Goal: Check status: Check status

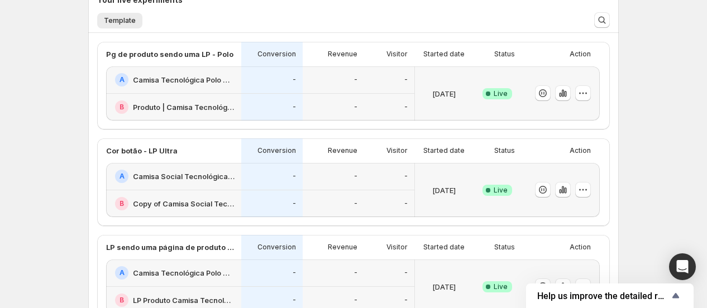
scroll to position [269, 0]
click at [518, 83] on div "Success Complete Live" at bounding box center [497, 94] width 49 height 54
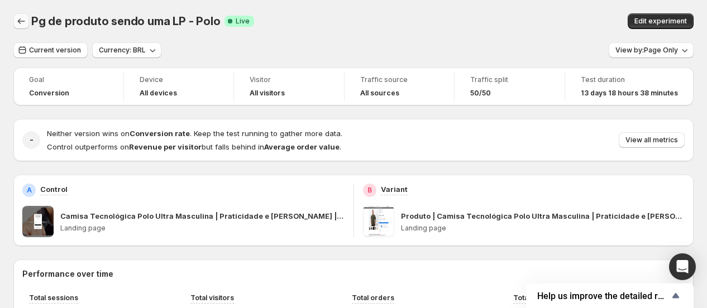
click at [23, 27] on button "Back" at bounding box center [21, 21] width 16 height 16
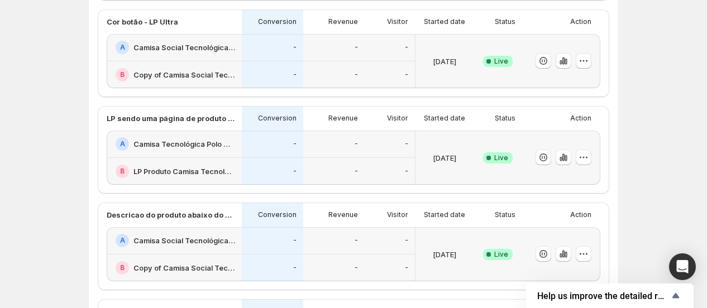
scroll to position [193, 0]
click at [449, 135] on div "[DATE]" at bounding box center [445, 157] width 58 height 54
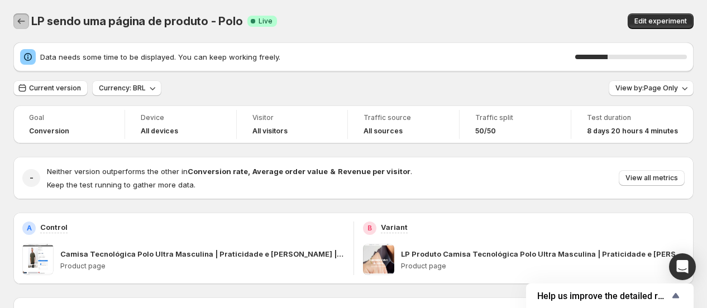
click at [15, 19] on button "Back" at bounding box center [21, 21] width 16 height 16
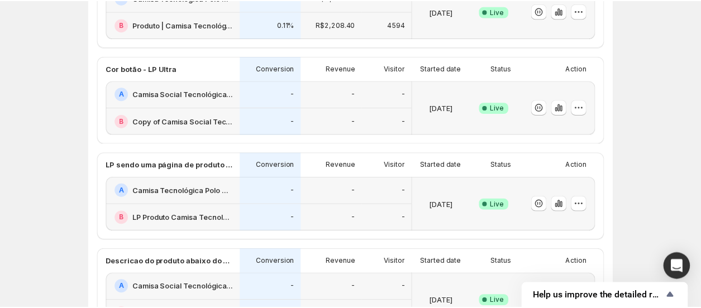
scroll to position [146, 0]
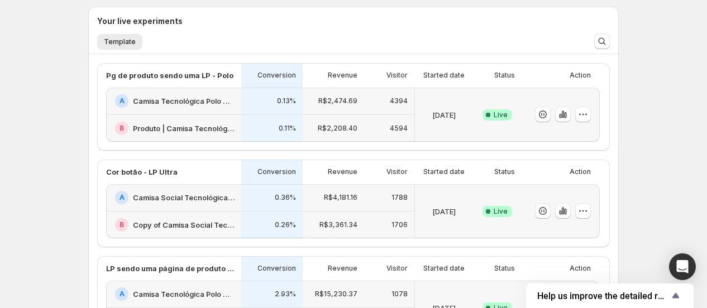
scroll to position [310, 0]
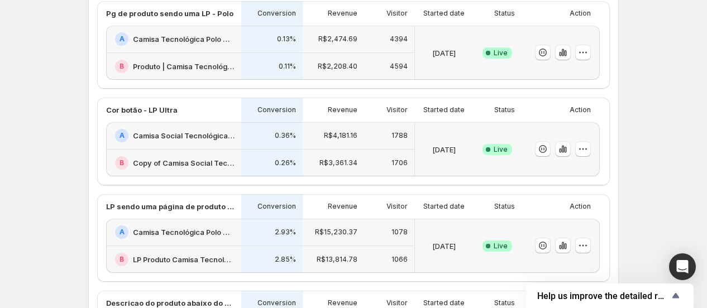
click at [456, 37] on div "[DATE]" at bounding box center [444, 52] width 49 height 41
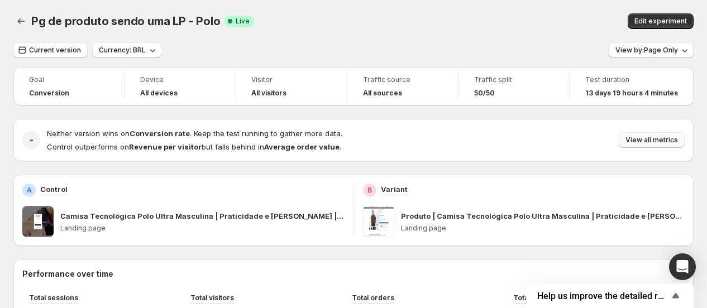
click at [654, 141] on span "View all metrics" at bounding box center [652, 140] width 53 height 9
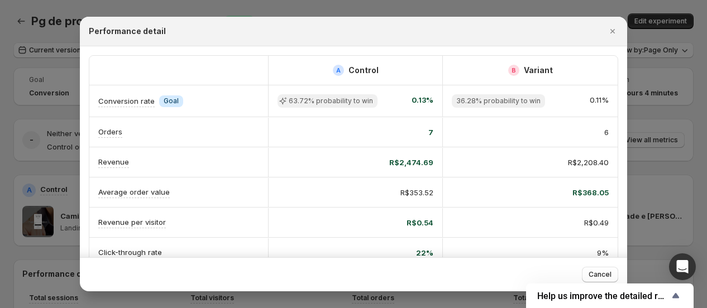
click at [428, 130] on div "7" at bounding box center [356, 132] width 156 height 11
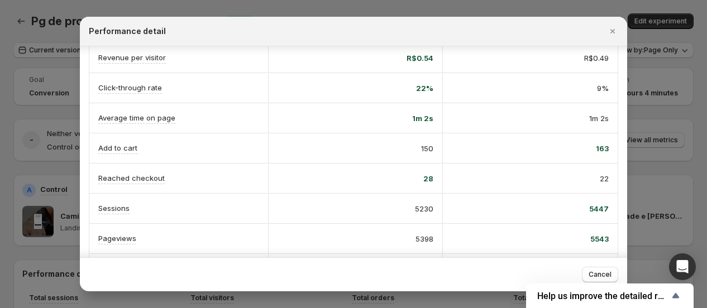
scroll to position [186, 0]
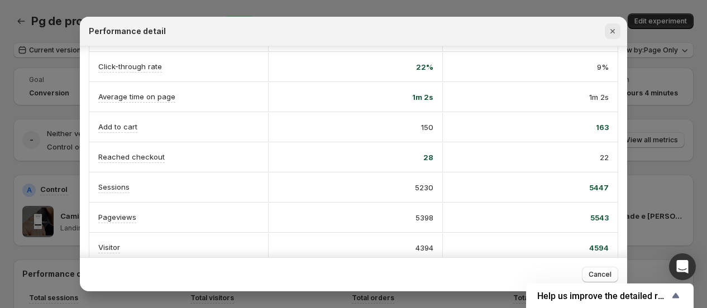
click at [618, 32] on button "Close" at bounding box center [613, 31] width 16 height 16
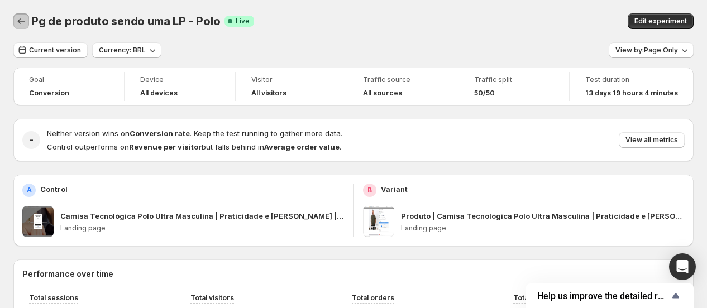
click at [17, 17] on icon "Back" at bounding box center [21, 21] width 11 height 11
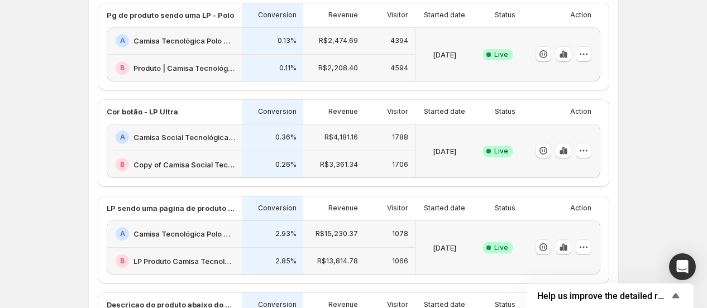
scroll to position [124, 0]
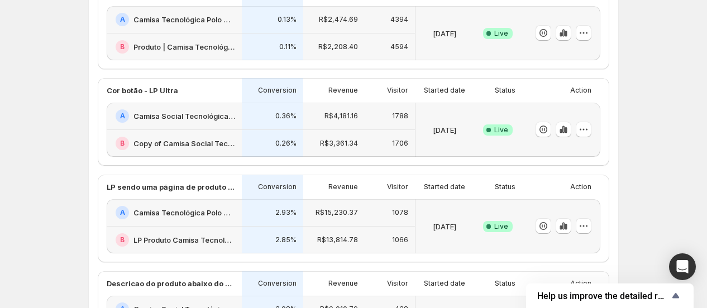
click at [451, 207] on div "[DATE]" at bounding box center [444, 226] width 49 height 41
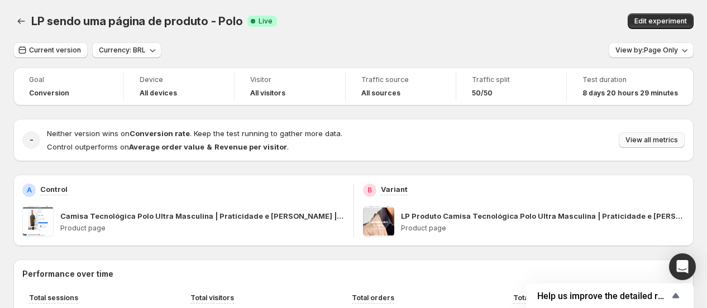
click at [638, 139] on span "View all metrics" at bounding box center [652, 140] width 53 height 9
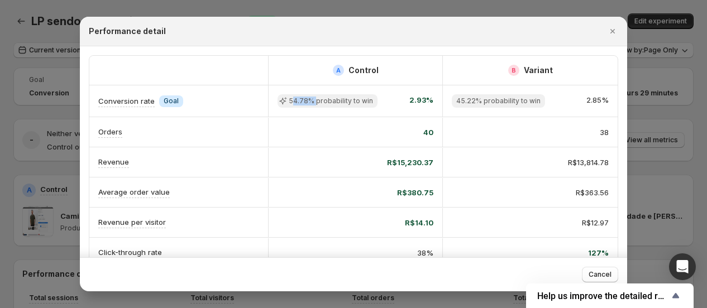
drag, startPoint x: 294, startPoint y: 100, endPoint x: 411, endPoint y: 96, distance: 116.8
click at [317, 101] on span "54.78% probability to win" at bounding box center [331, 101] width 84 height 9
drag, startPoint x: 472, startPoint y: 97, endPoint x: 503, endPoint y: 101, distance: 31.5
click at [503, 101] on span "45.22% probability to win" at bounding box center [498, 101] width 84 height 9
click at [432, 41] on div "Performance detail" at bounding box center [353, 32] width 547 height 30
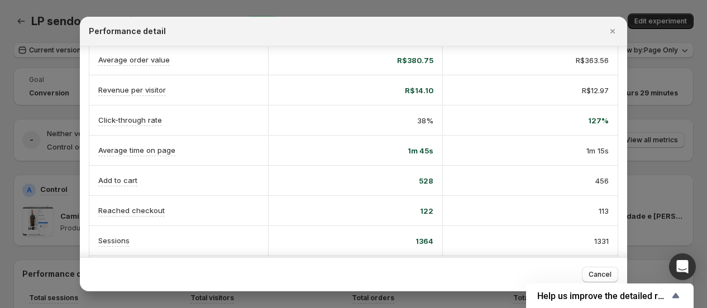
scroll to position [202, 0]
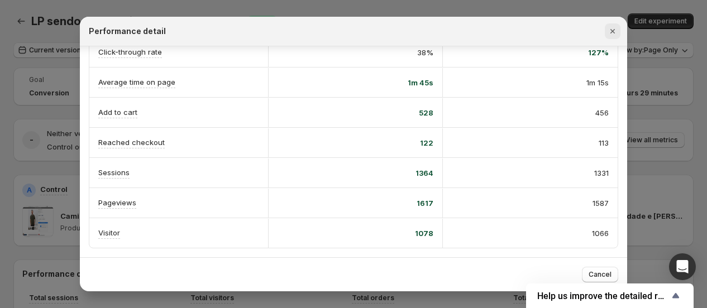
click at [609, 34] on icon "Close" at bounding box center [612, 31] width 11 height 11
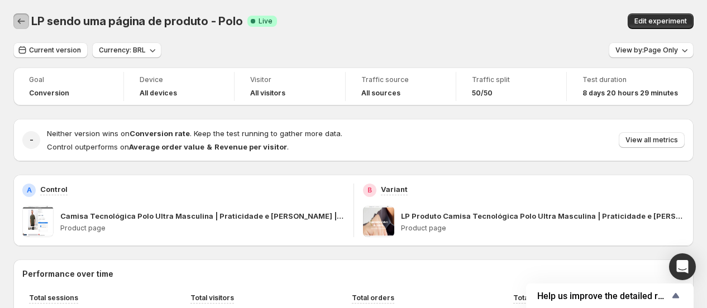
click at [25, 20] on icon "Back" at bounding box center [21, 21] width 11 height 11
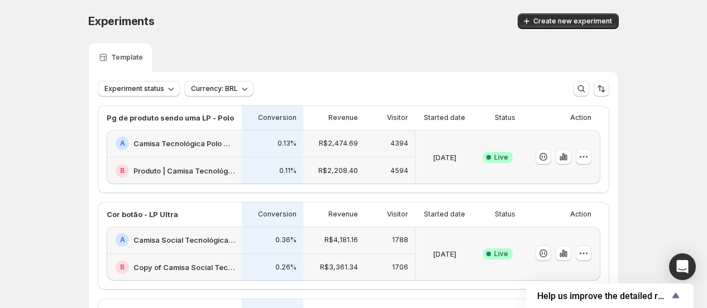
click at [425, 83] on div "Experiment status Currency: BRL More views More views Create new view" at bounding box center [354, 89] width 512 height 16
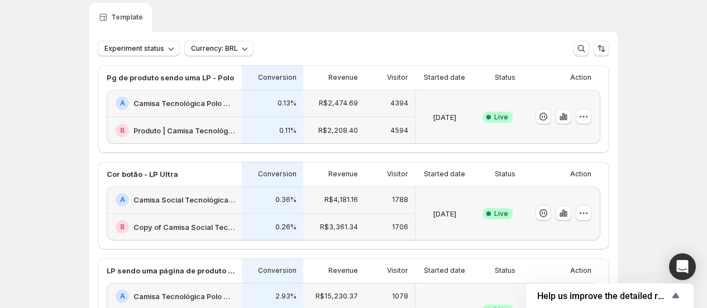
scroll to position [62, 0]
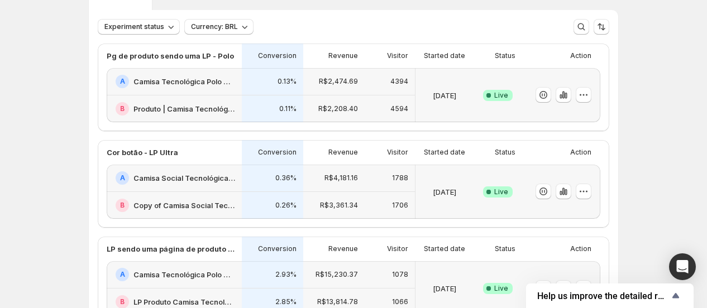
click at [439, 79] on div "[DATE]" at bounding box center [444, 95] width 49 height 41
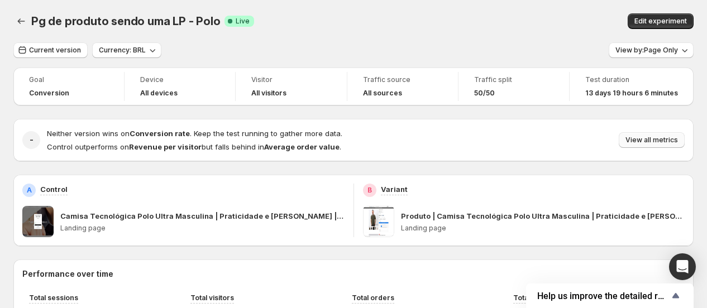
click at [657, 144] on span "View all metrics" at bounding box center [652, 140] width 53 height 9
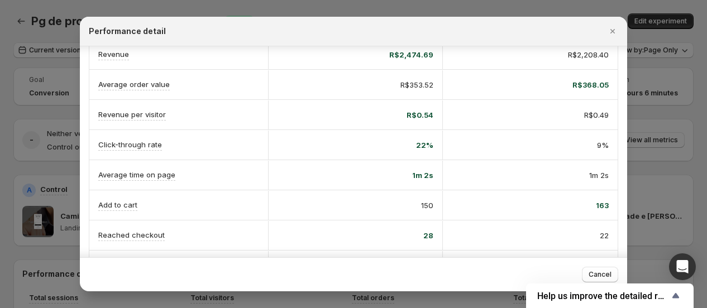
scroll to position [124, 0]
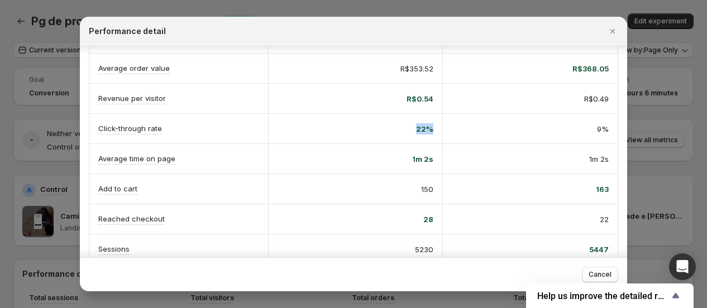
drag, startPoint x: 417, startPoint y: 130, endPoint x: 435, endPoint y: 128, distance: 17.4
click at [435, 128] on div "22%" at bounding box center [355, 129] width 175 height 29
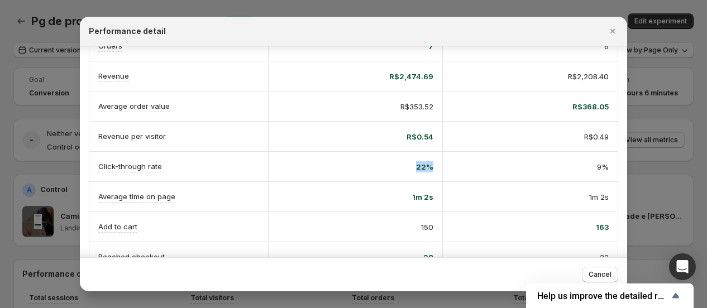
scroll to position [0, 0]
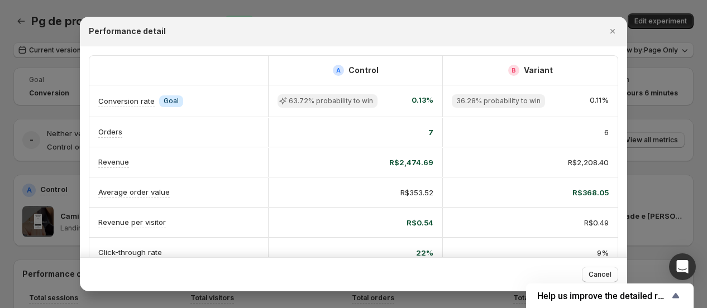
click at [392, 78] on div "A Control" at bounding box center [355, 70] width 175 height 29
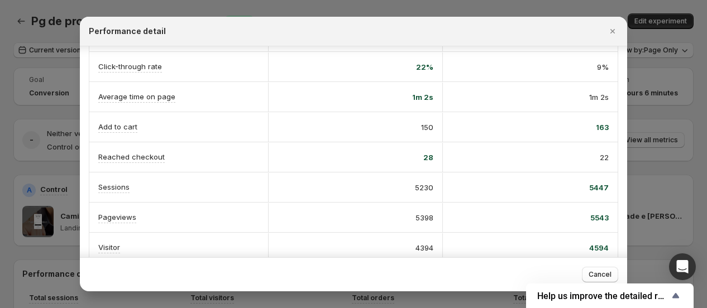
scroll to position [124, 0]
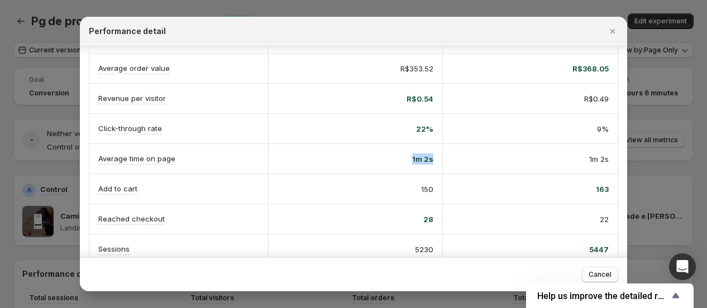
drag, startPoint x: 413, startPoint y: 158, endPoint x: 433, endPoint y: 158, distance: 20.1
click at [433, 158] on div "1m 2s" at bounding box center [355, 159] width 175 height 29
drag, startPoint x: 590, startPoint y: 158, endPoint x: 616, endPoint y: 158, distance: 26.3
click at [616, 158] on div "A Control B Variant Conversion rate Info Goal 63.72% probability to win 0.13% 3…" at bounding box center [353, 128] width 547 height 412
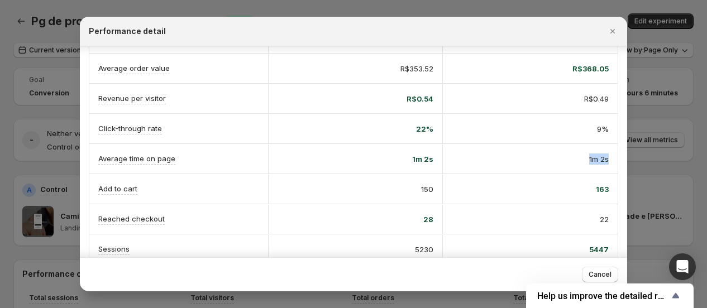
click at [515, 150] on div "1m 2s" at bounding box center [530, 159] width 175 height 29
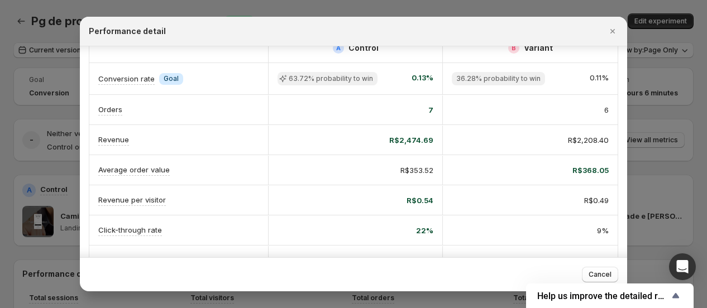
scroll to position [0, 0]
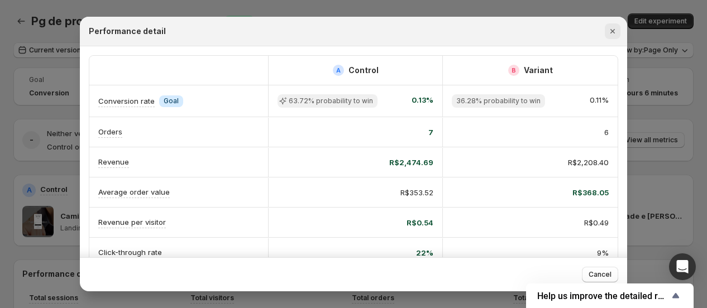
click at [612, 27] on icon "Close" at bounding box center [612, 31] width 11 height 11
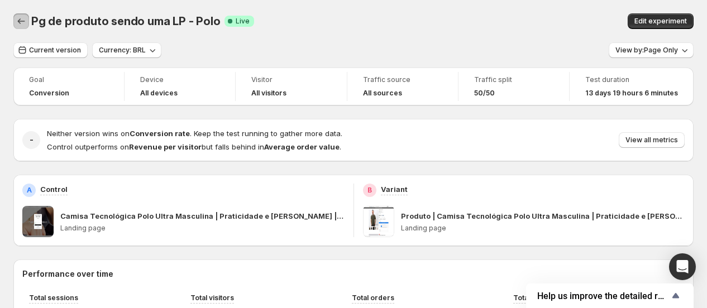
click at [17, 20] on icon "Back" at bounding box center [21, 21] width 11 height 11
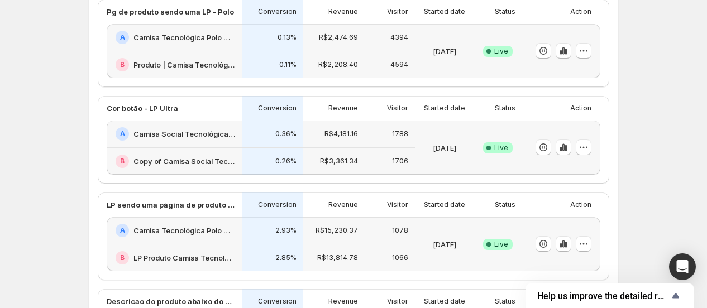
scroll to position [124, 0]
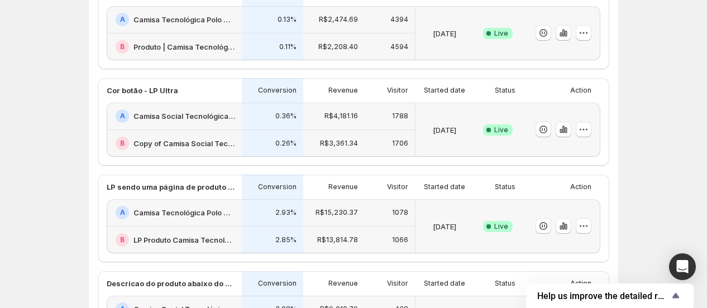
click at [449, 117] on div "[DATE]" at bounding box center [444, 129] width 49 height 41
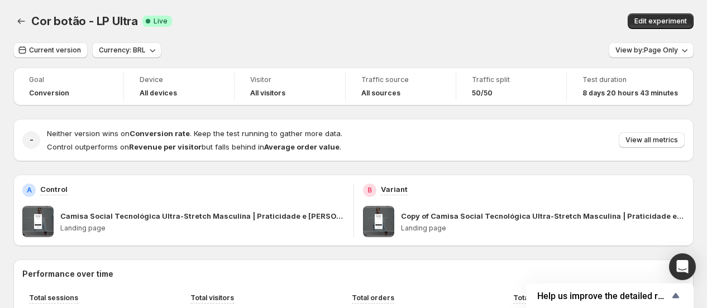
scroll to position [62, 0]
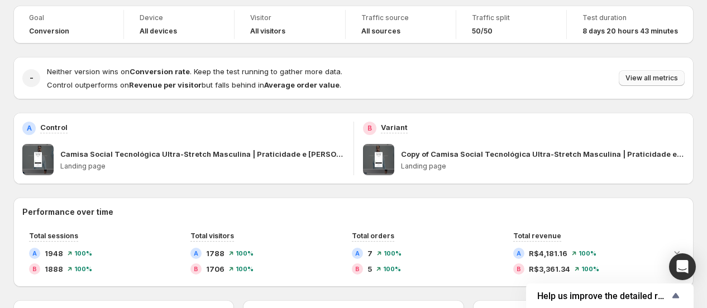
click at [651, 79] on span "View all metrics" at bounding box center [652, 78] width 53 height 9
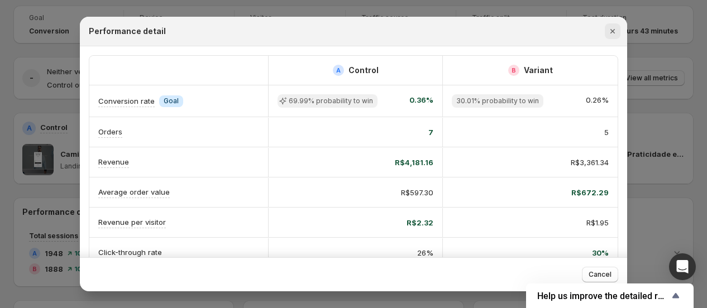
click at [610, 29] on icon "Close" at bounding box center [612, 31] width 11 height 11
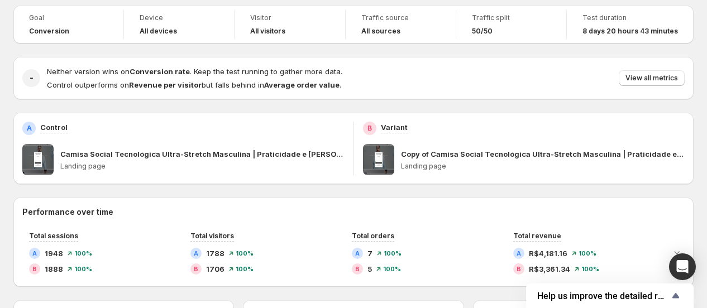
scroll to position [0, 0]
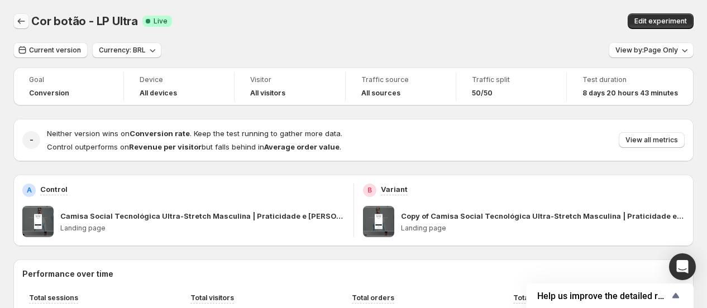
click at [25, 22] on icon "Back" at bounding box center [21, 21] width 11 height 11
